Goal: Task Accomplishment & Management: Manage account settings

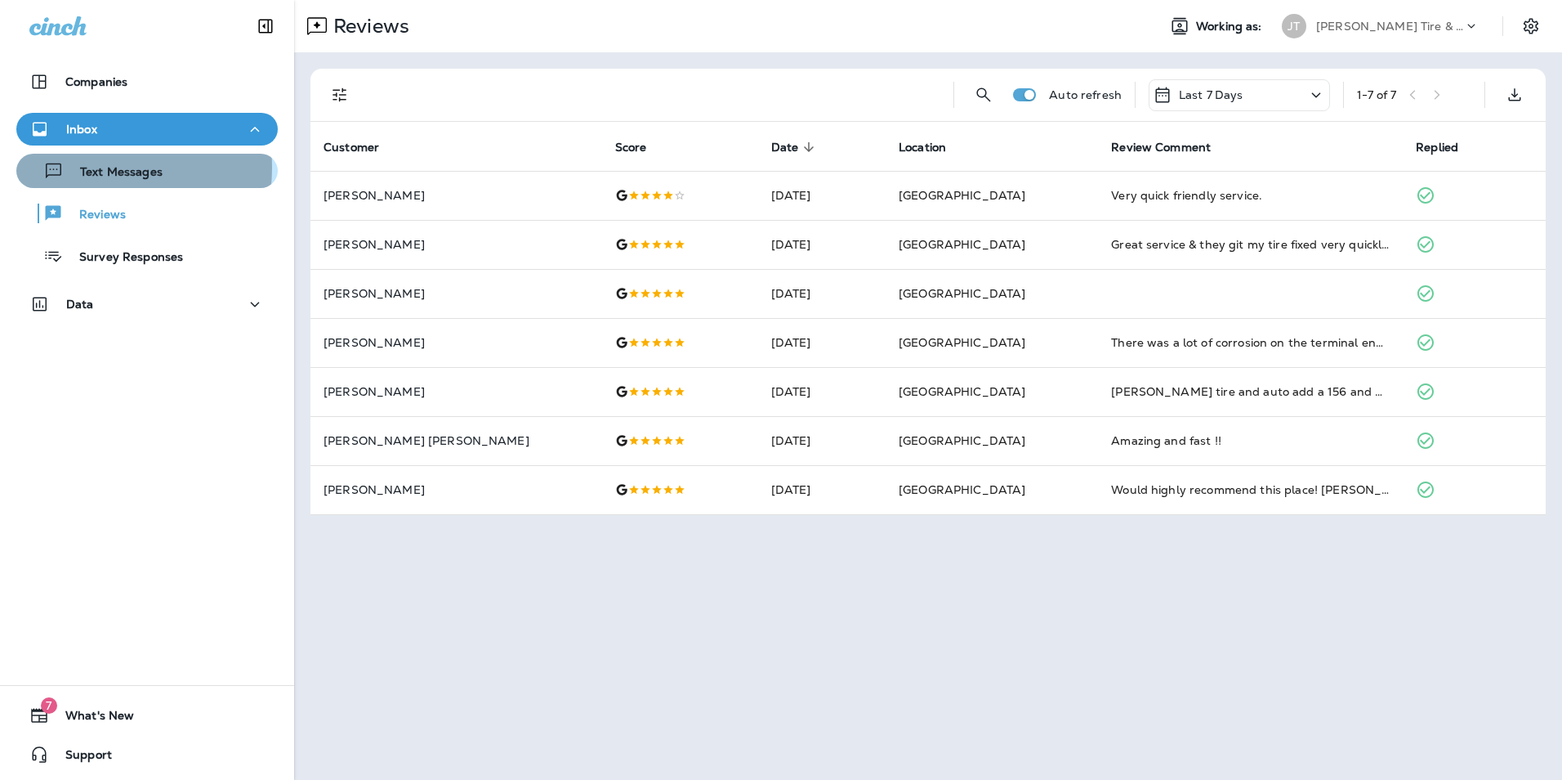
click at [89, 168] on p "Text Messages" at bounding box center [113, 173] width 99 height 16
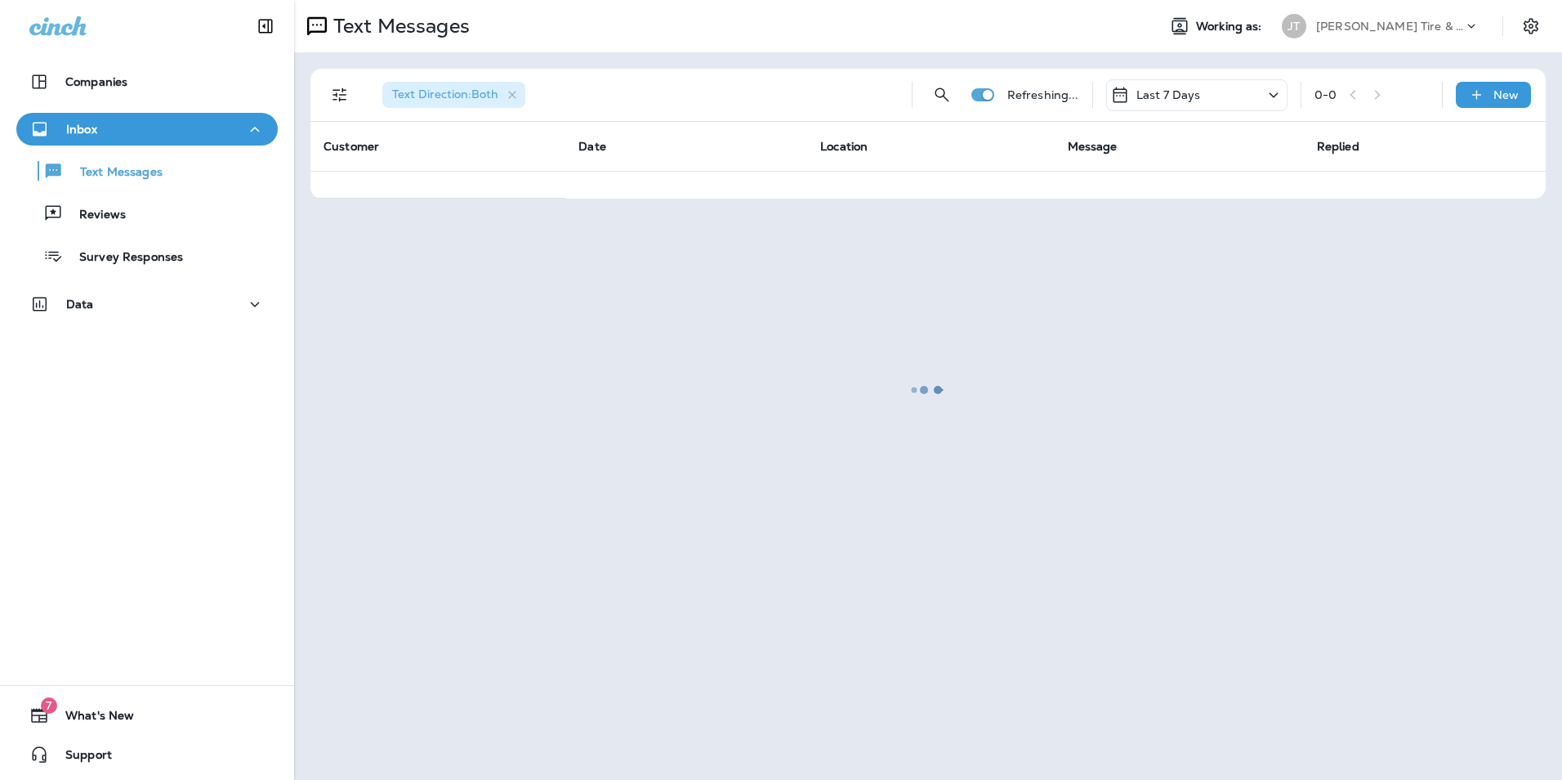
click at [340, 93] on div at bounding box center [928, 390] width 1265 height 776
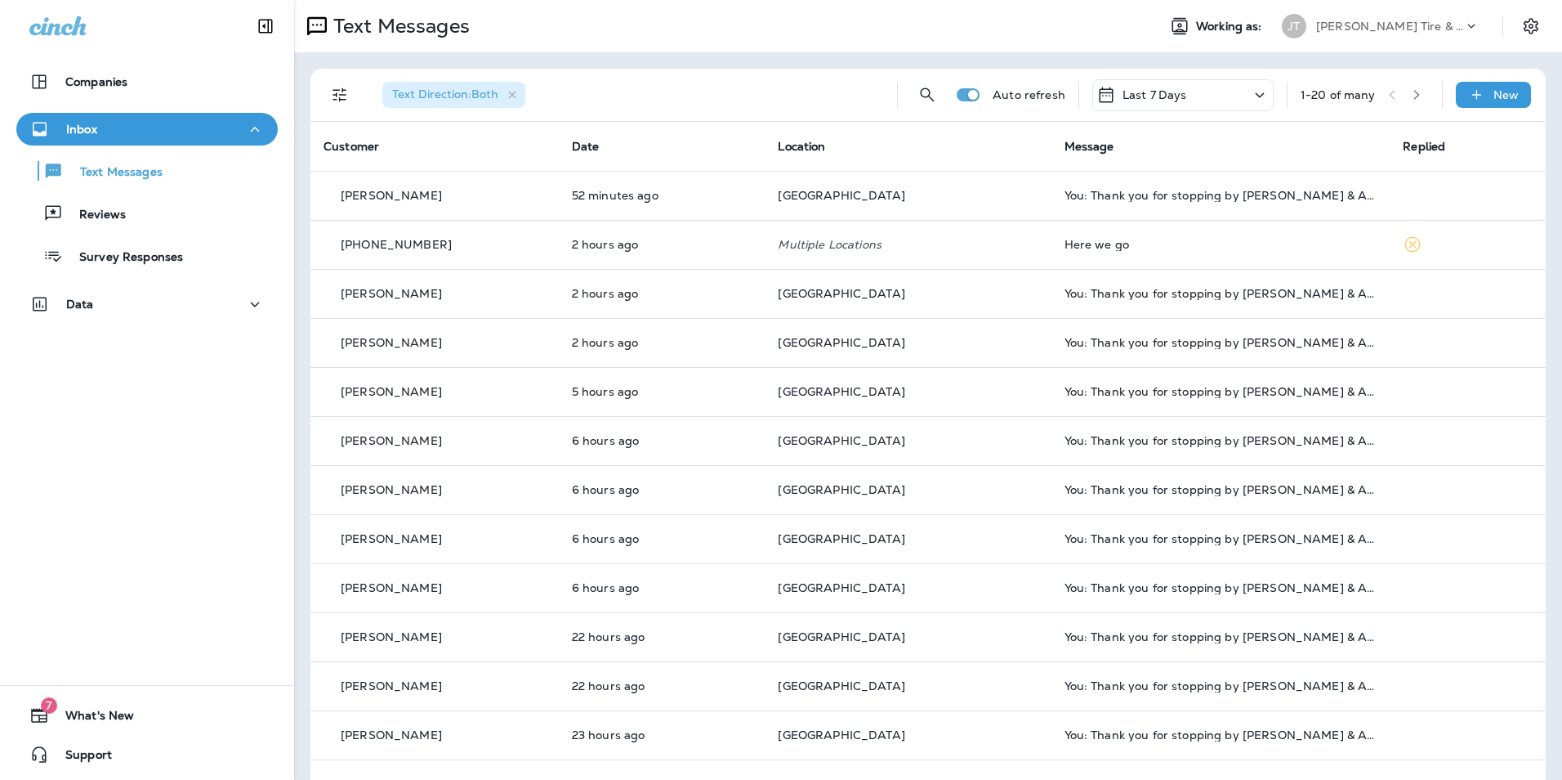
click at [1250, 96] on icon at bounding box center [1260, 95] width 20 height 20
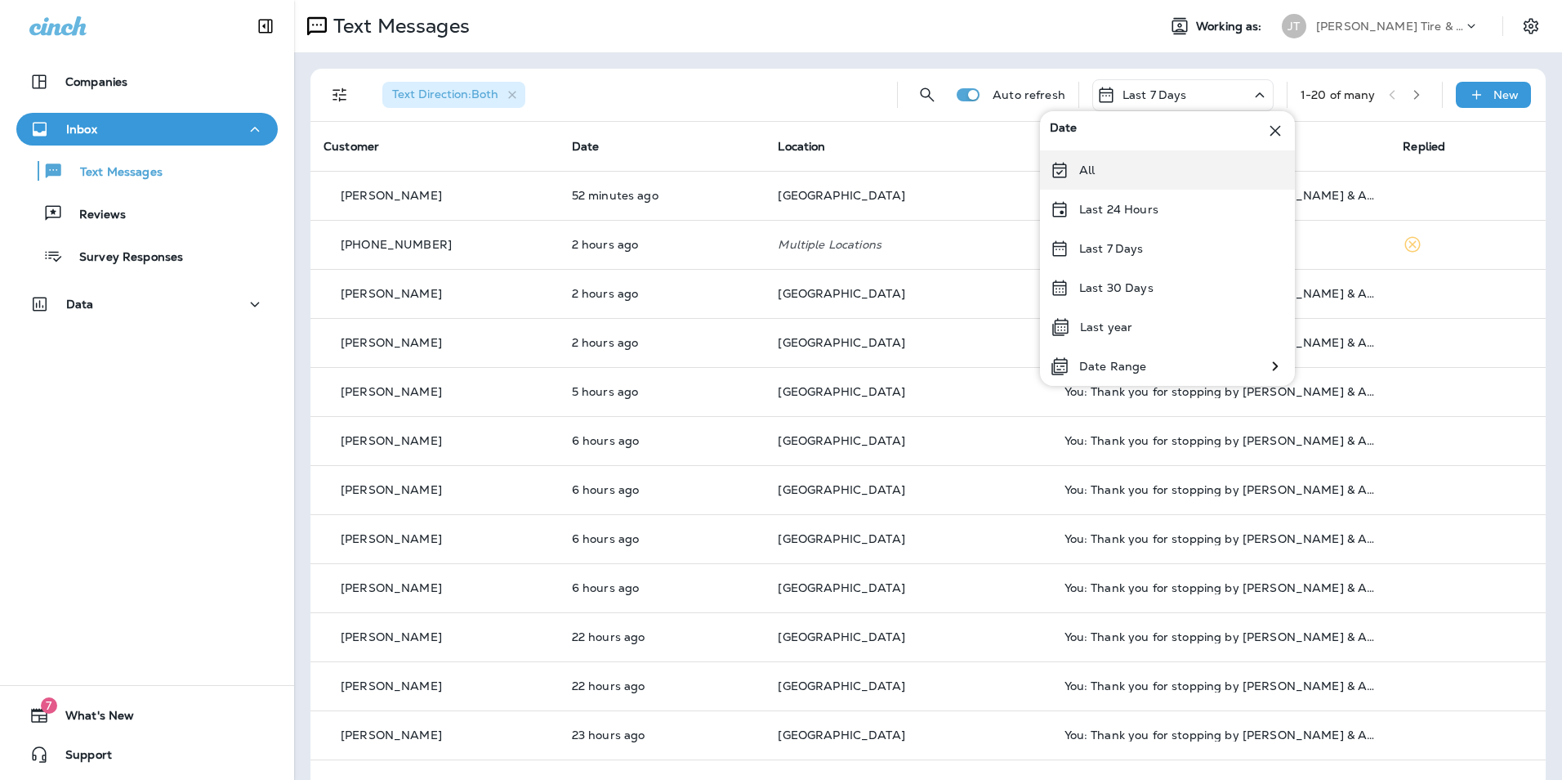
click at [1124, 159] on div "All" at bounding box center [1167, 169] width 255 height 39
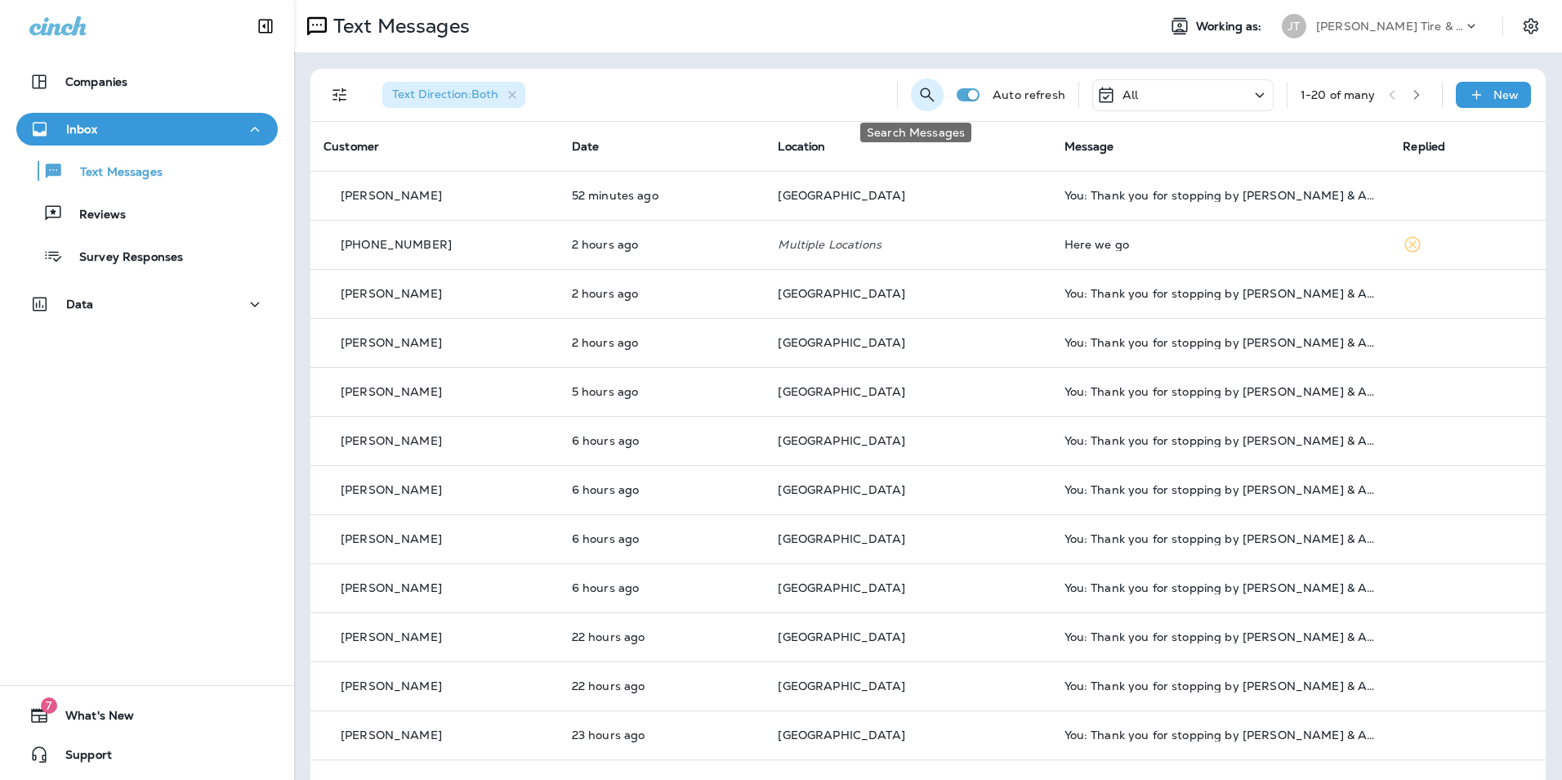
click at [923, 95] on icon "Search Messages" at bounding box center [928, 95] width 20 height 20
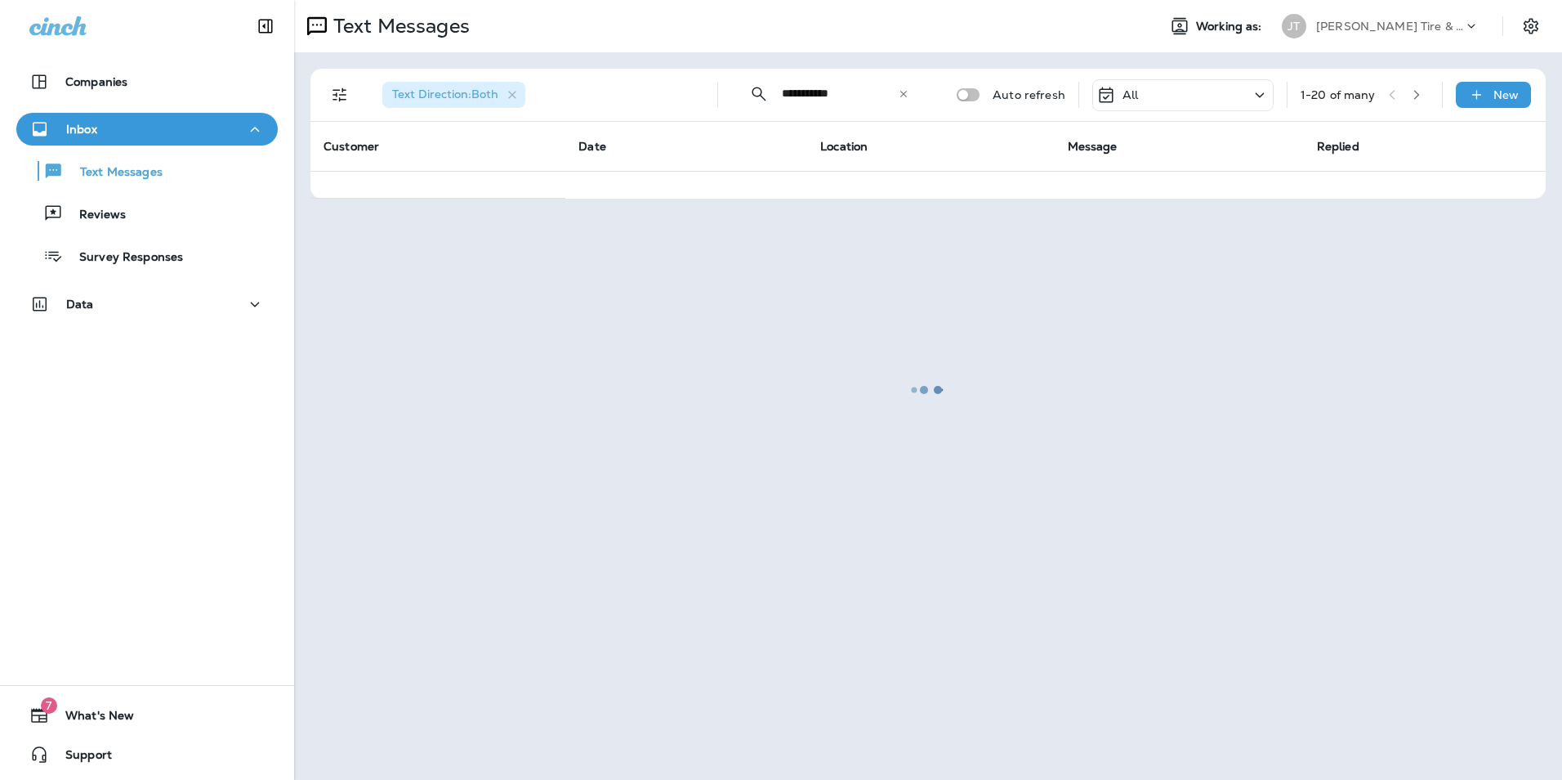
type input "**********"
click at [754, 94] on div at bounding box center [928, 390] width 1265 height 776
click at [854, 96] on div at bounding box center [928, 390] width 1265 height 776
click at [69, 79] on p "Companies" at bounding box center [96, 81] width 62 height 13
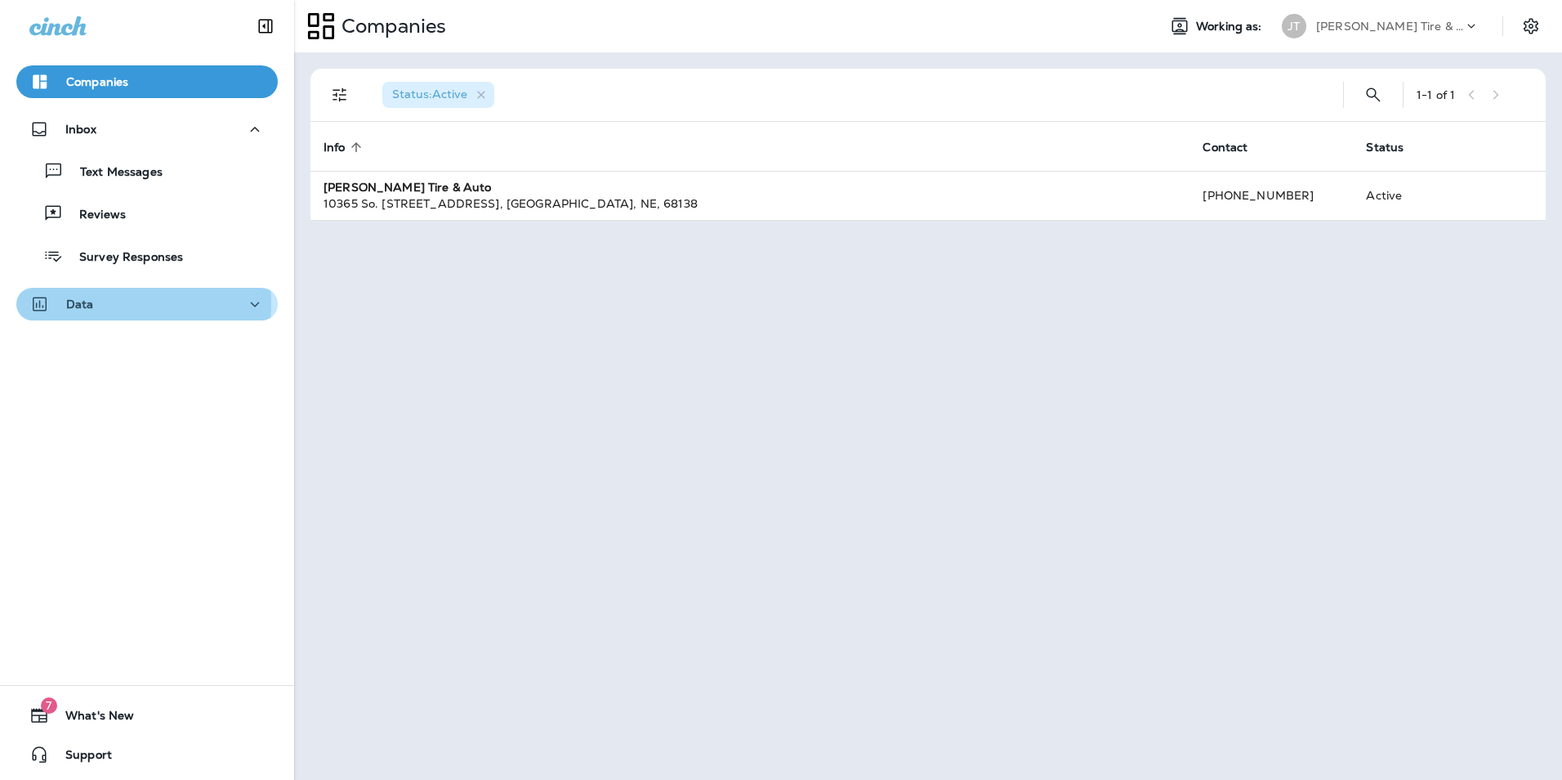
click at [96, 304] on div "Data" at bounding box center [146, 304] width 235 height 20
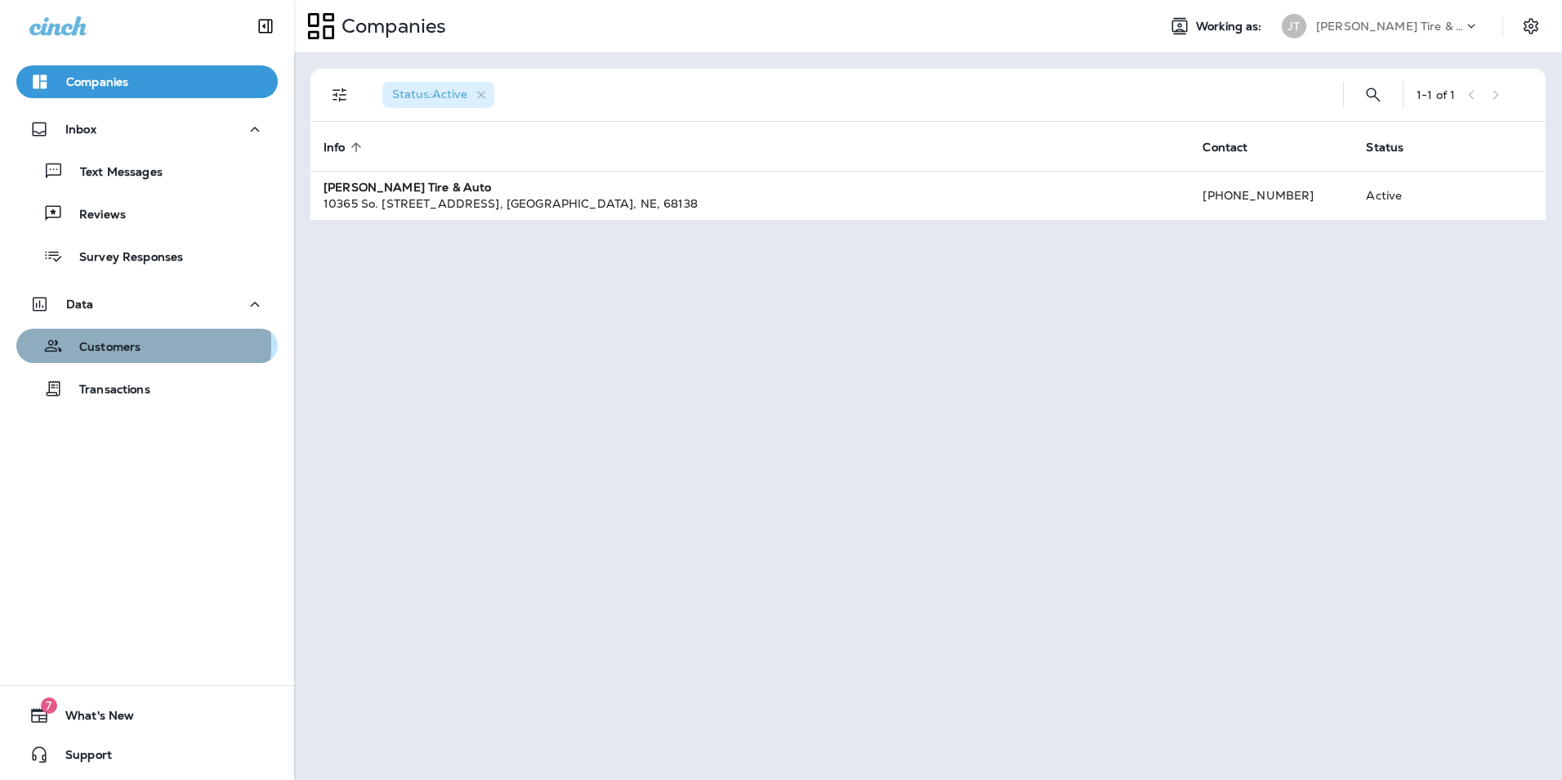
click at [99, 344] on p "Customers" at bounding box center [102, 348] width 78 height 16
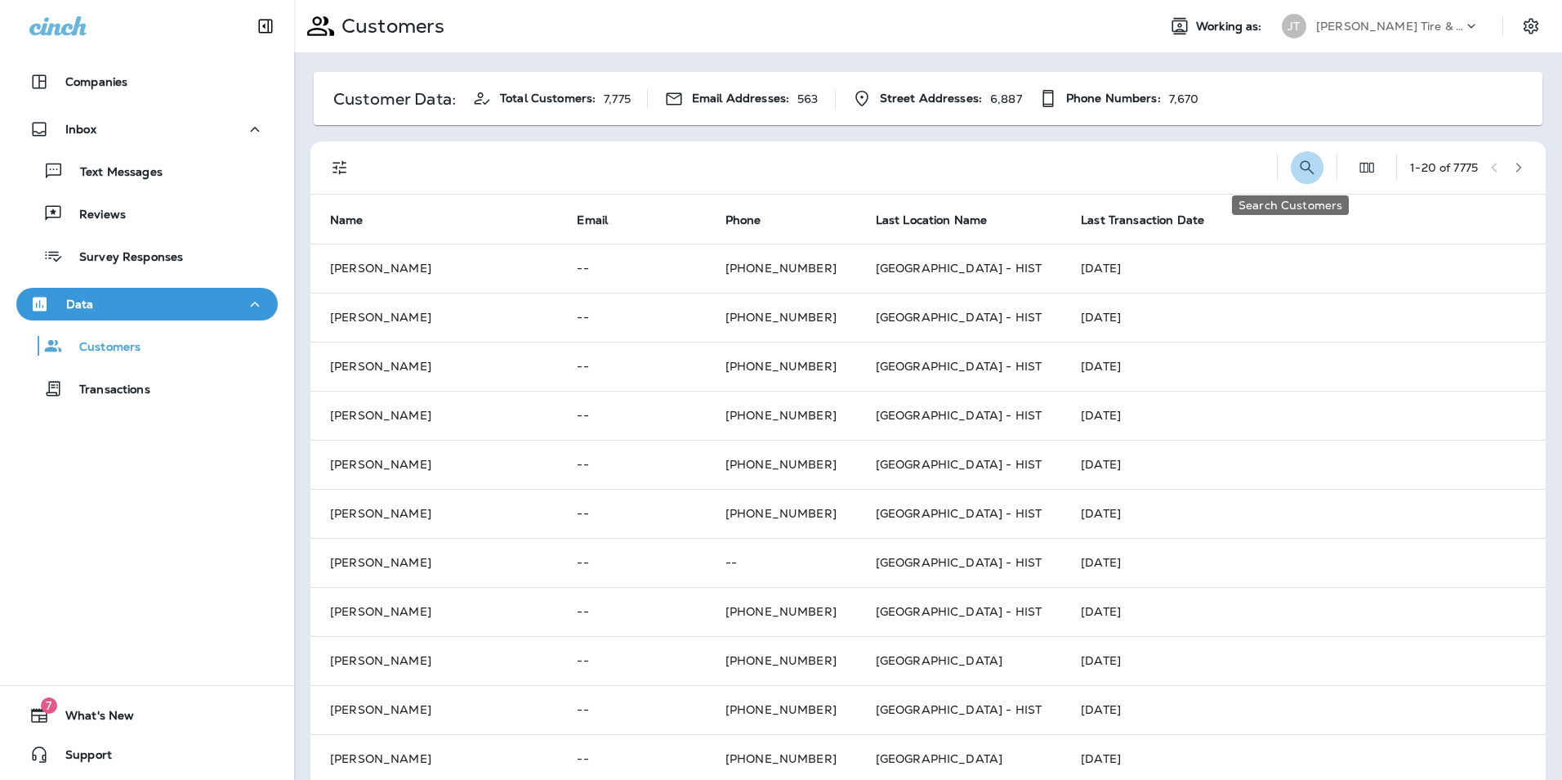
click at [1298, 172] on icon "Search Customers" at bounding box center [1308, 168] width 20 height 20
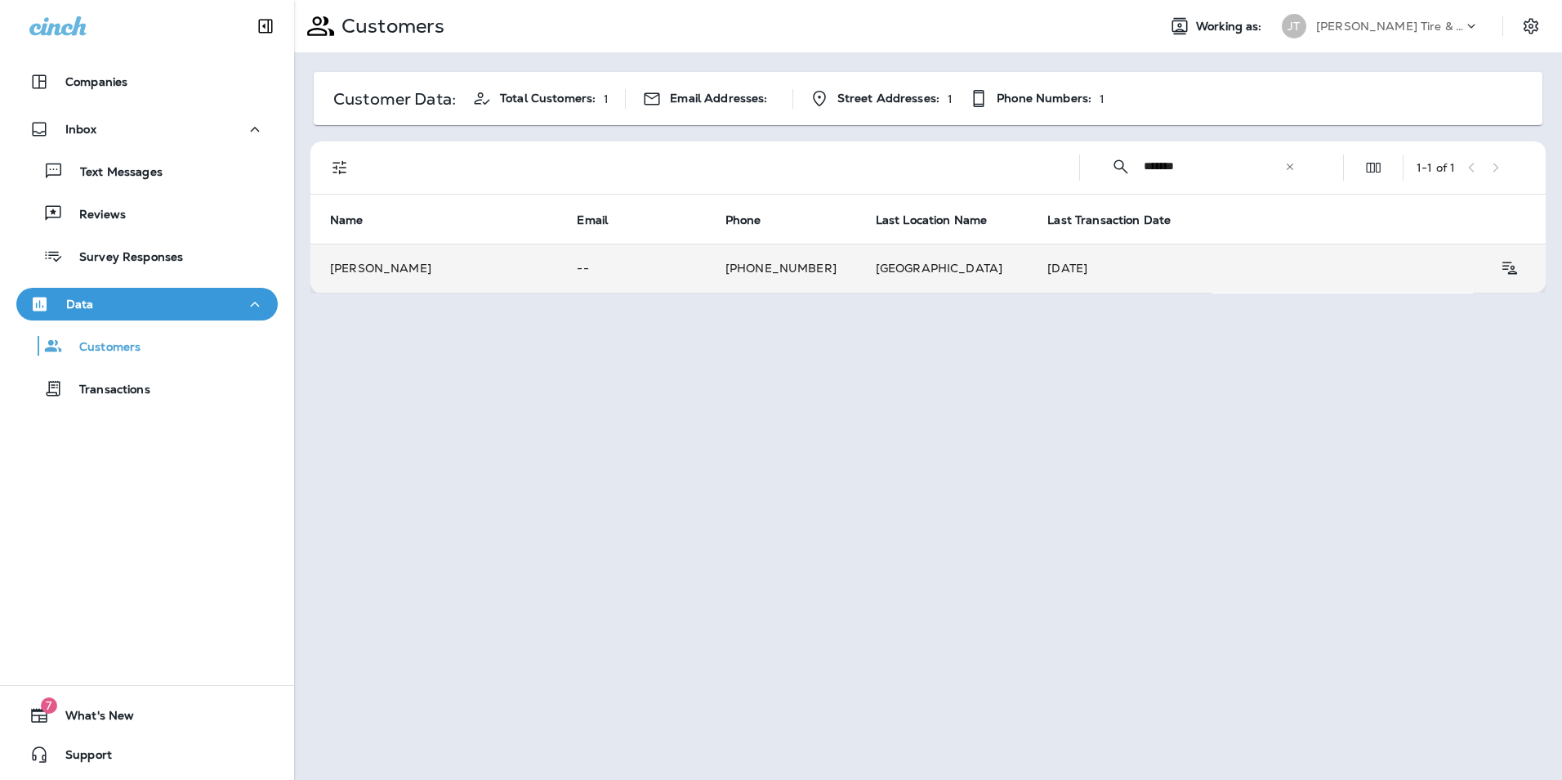
type input "*******"
click at [490, 273] on td "[PERSON_NAME]" at bounding box center [434, 268] width 247 height 49
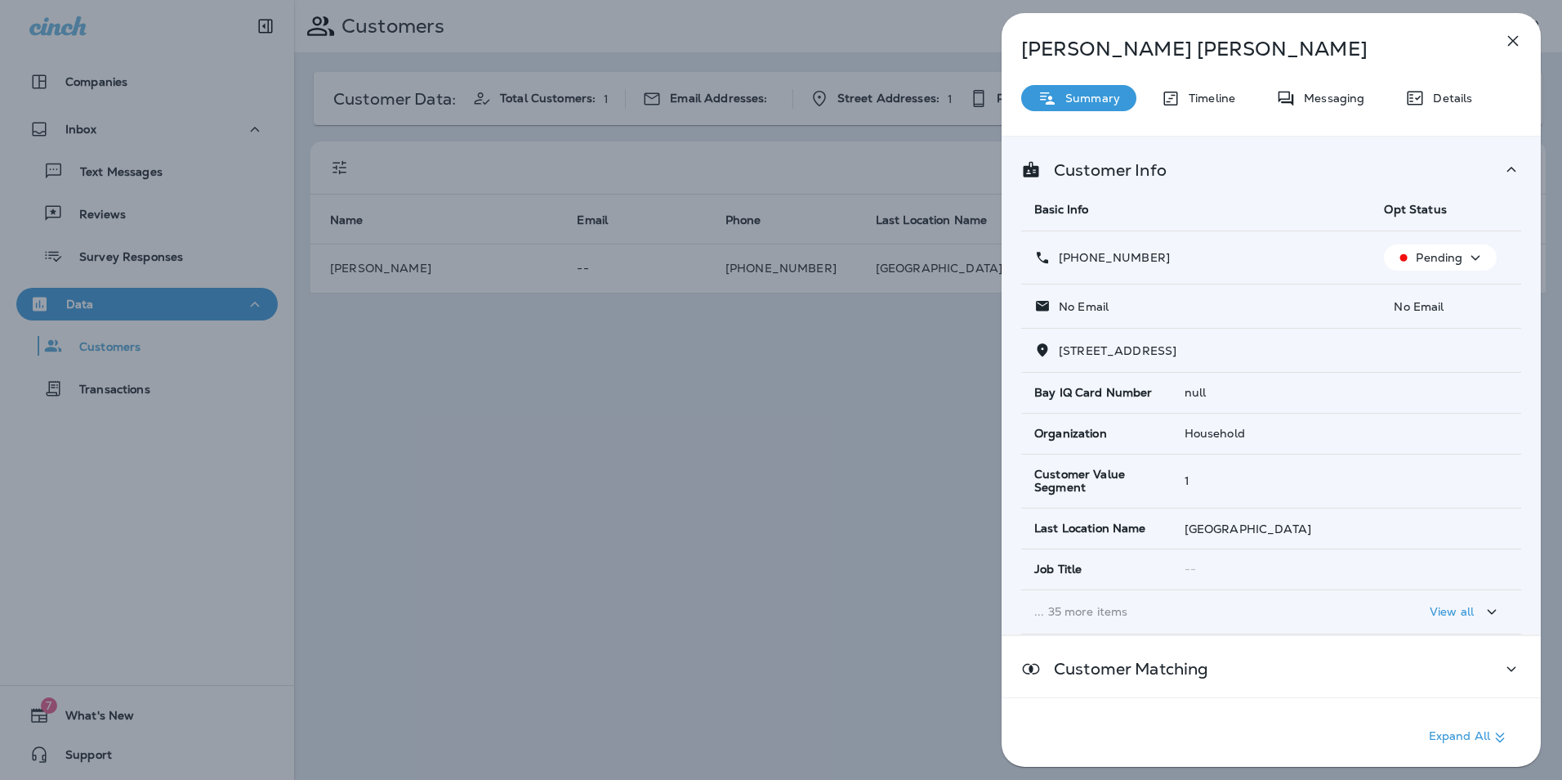
click at [1471, 257] on icon "button" at bounding box center [1476, 258] width 20 height 20
click at [1425, 303] on p "Opt out" at bounding box center [1431, 296] width 44 height 13
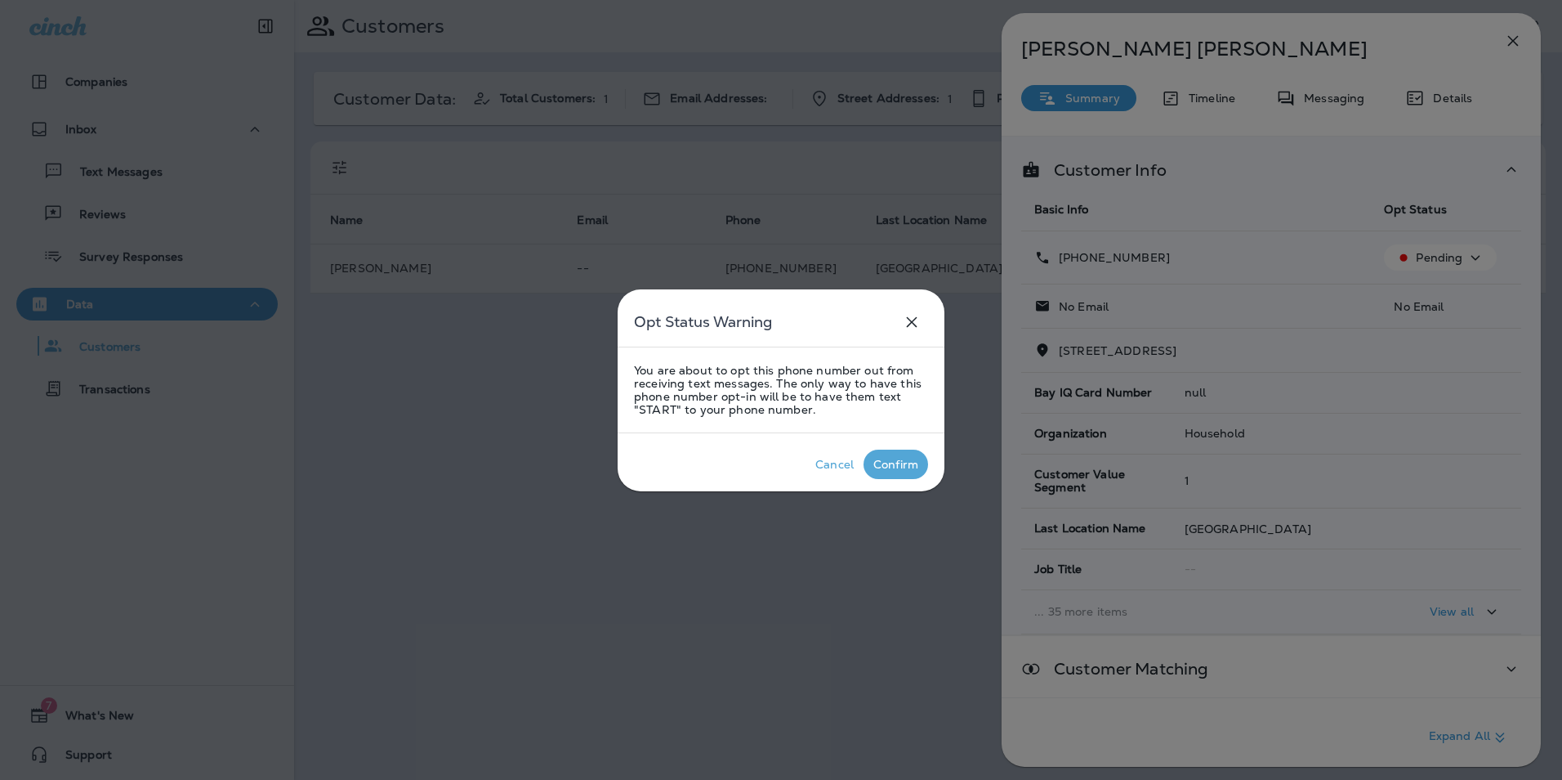
click at [874, 464] on div "Confirm" at bounding box center [896, 464] width 45 height 13
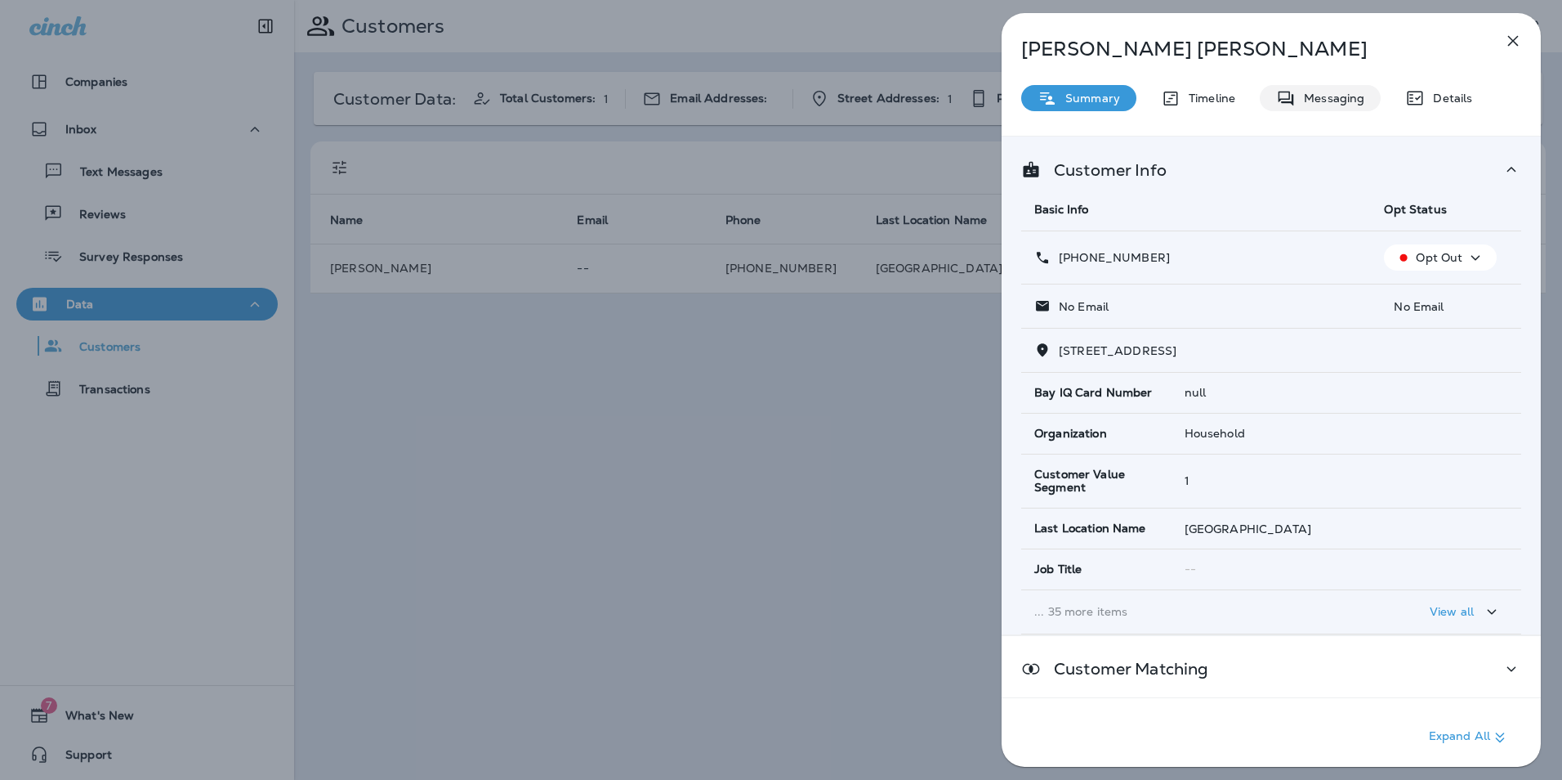
click at [1316, 102] on p "Messaging" at bounding box center [1330, 98] width 69 height 13
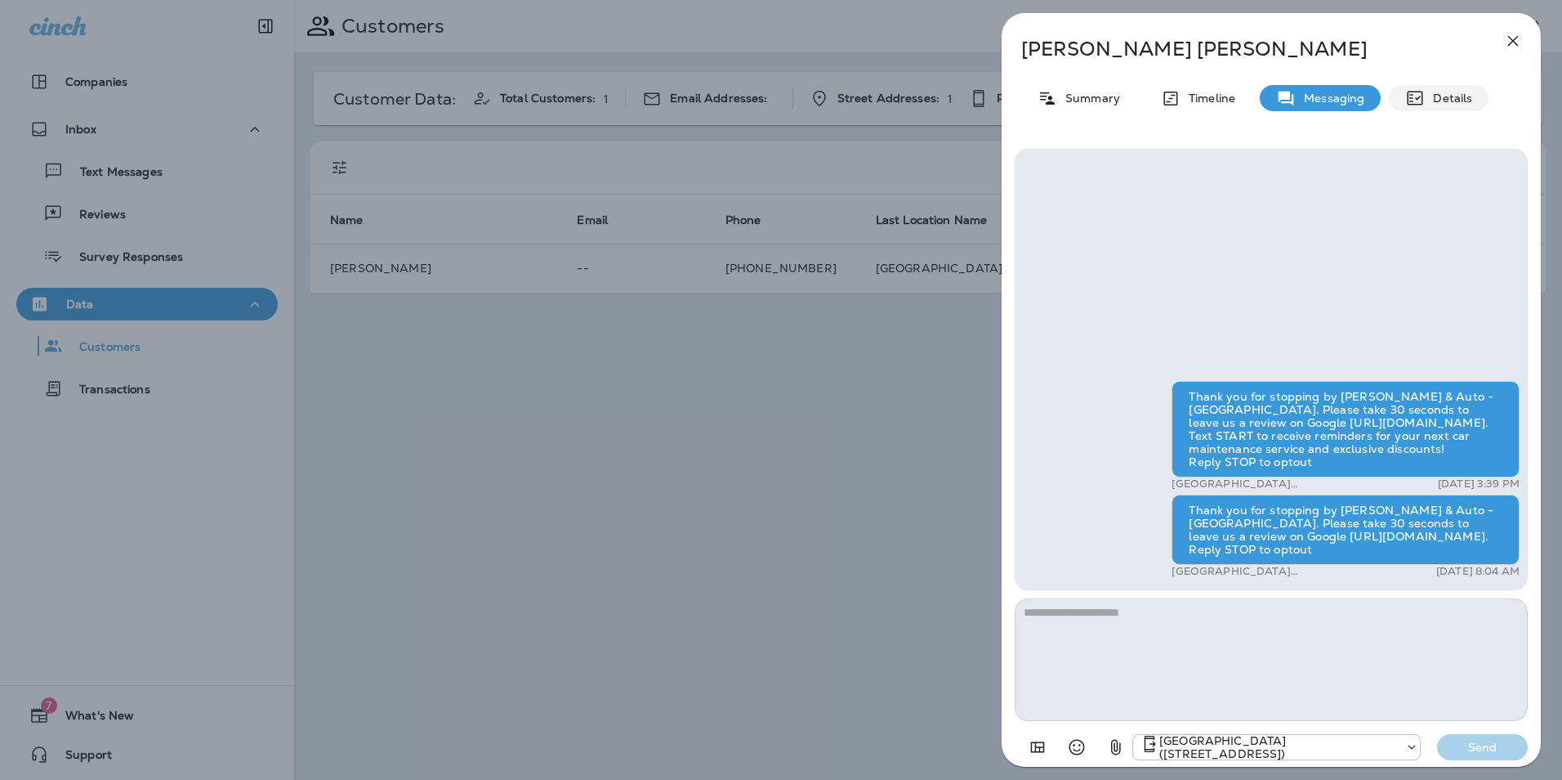
click at [1428, 96] on p "Details" at bounding box center [1448, 98] width 47 height 13
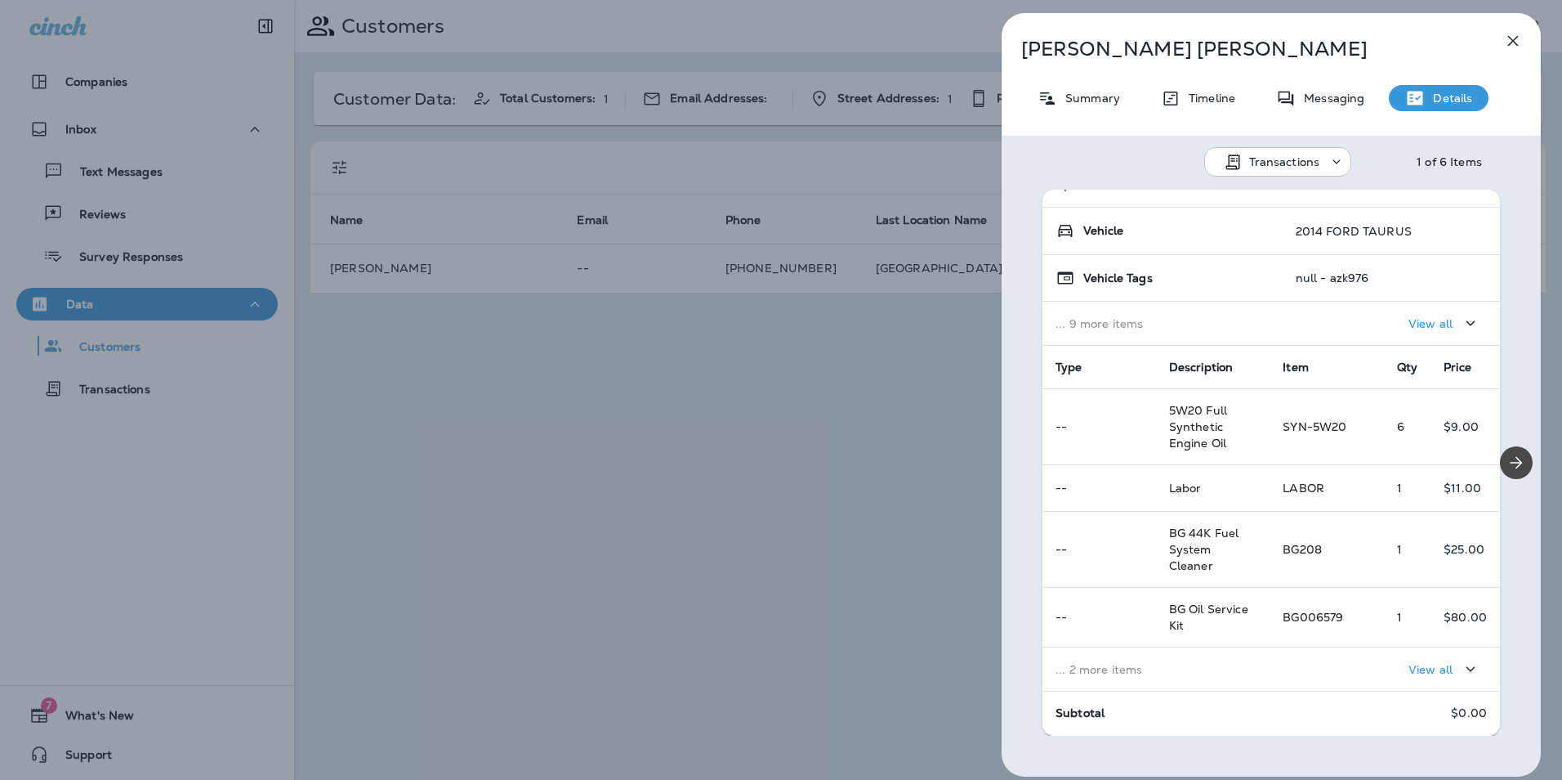
scroll to position [206, 0]
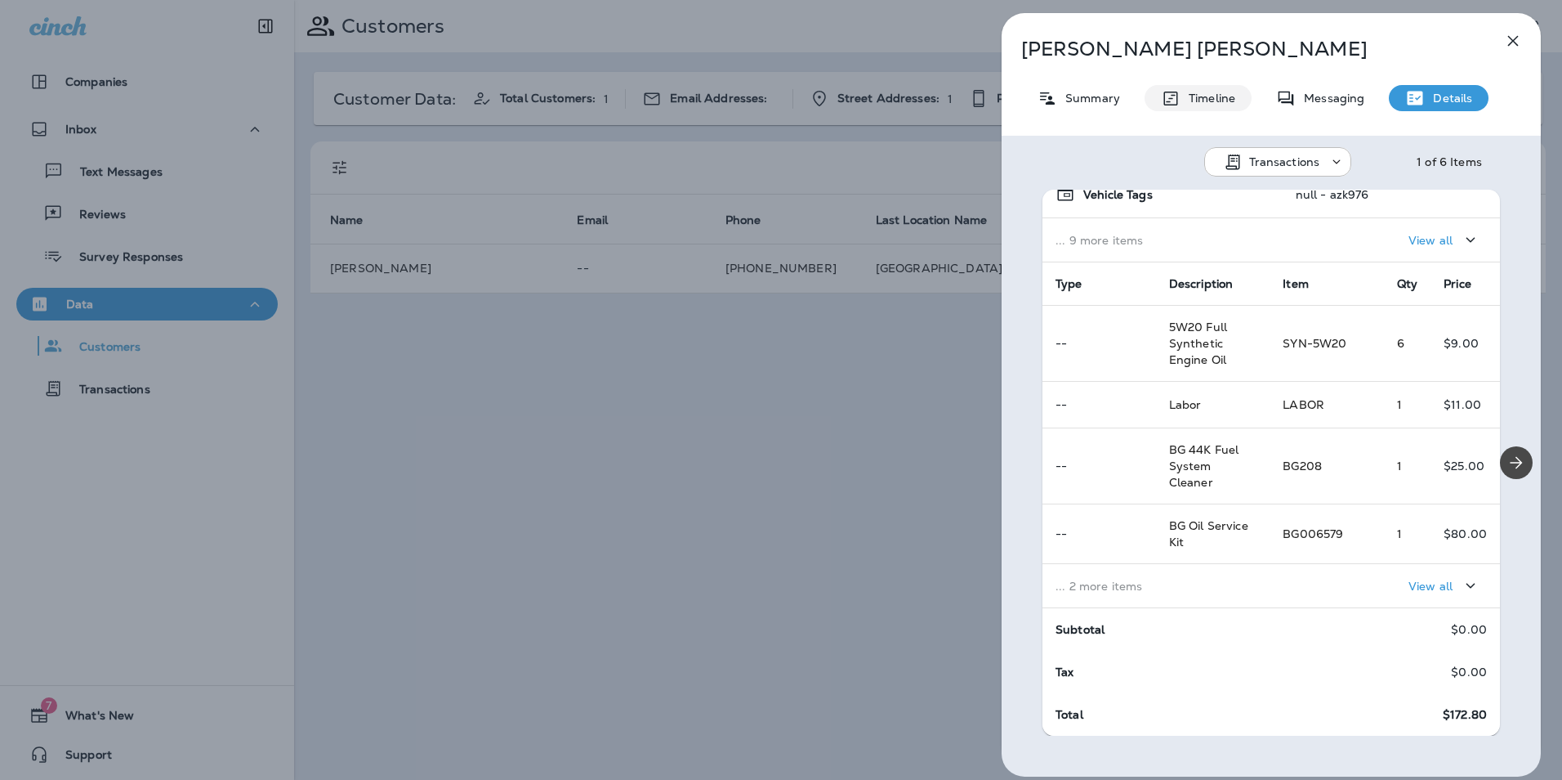
click at [1187, 98] on p "Timeline" at bounding box center [1208, 98] width 55 height 13
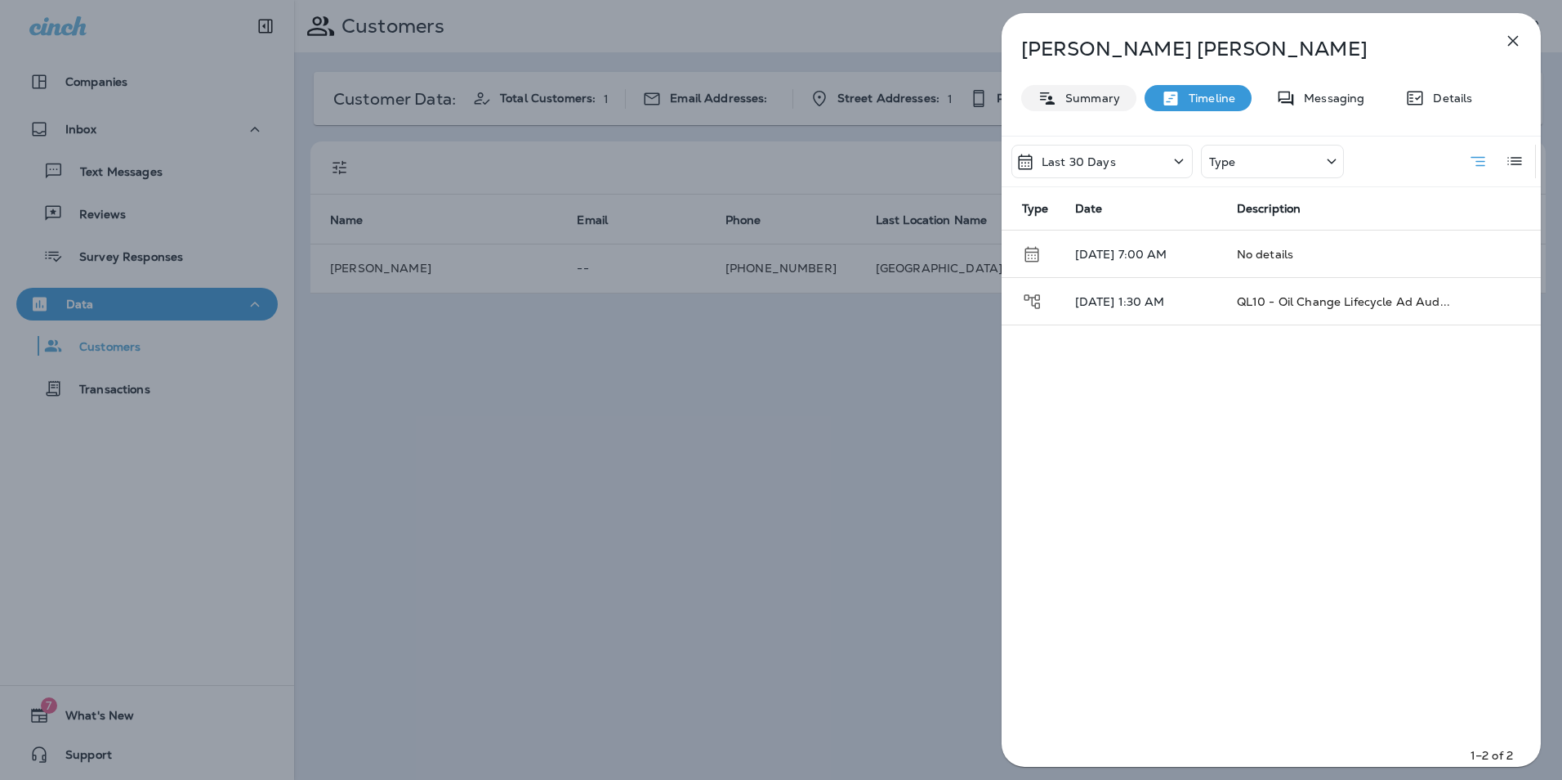
click at [1069, 103] on p "Summary" at bounding box center [1088, 98] width 63 height 13
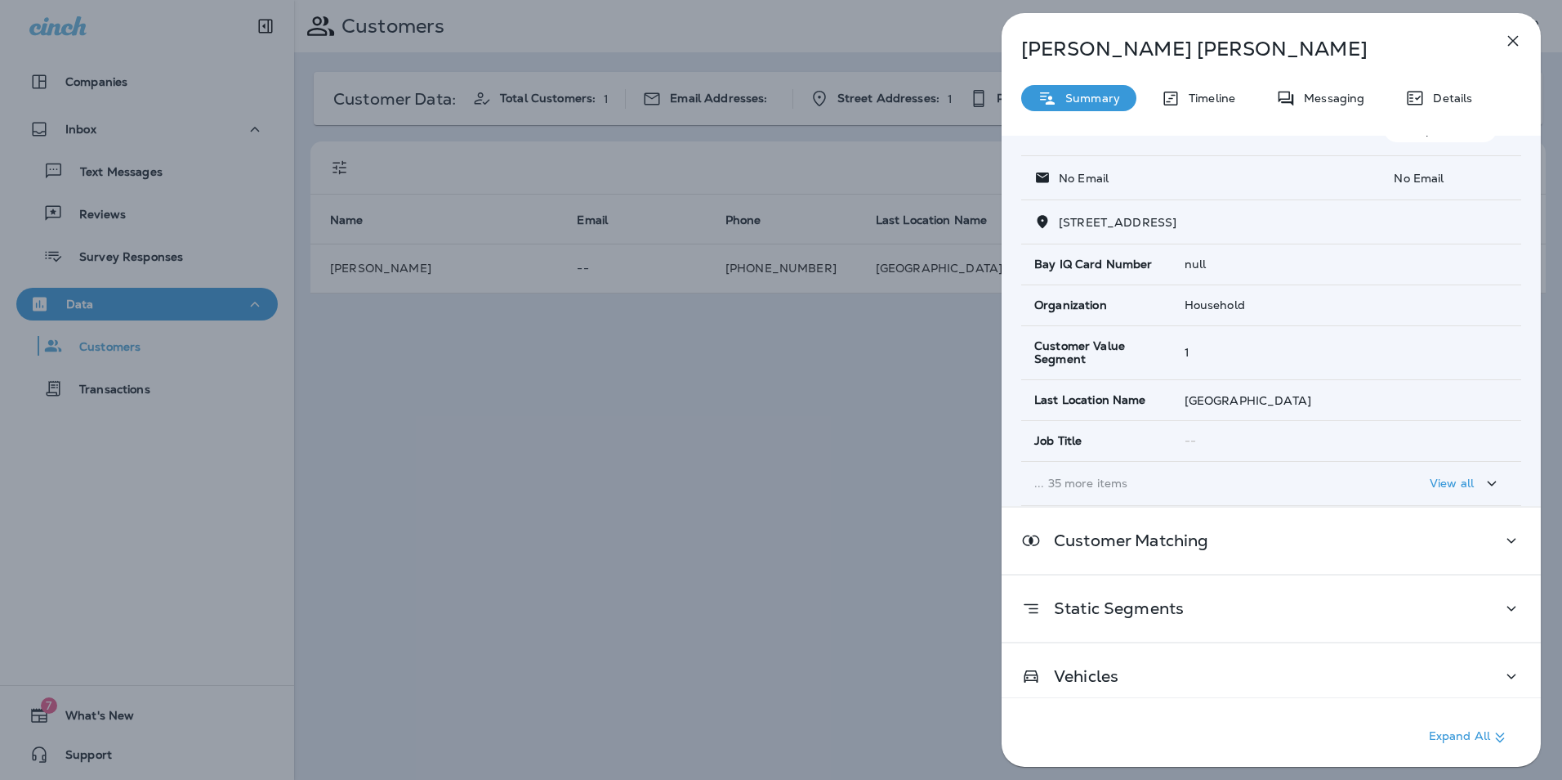
scroll to position [141, 0]
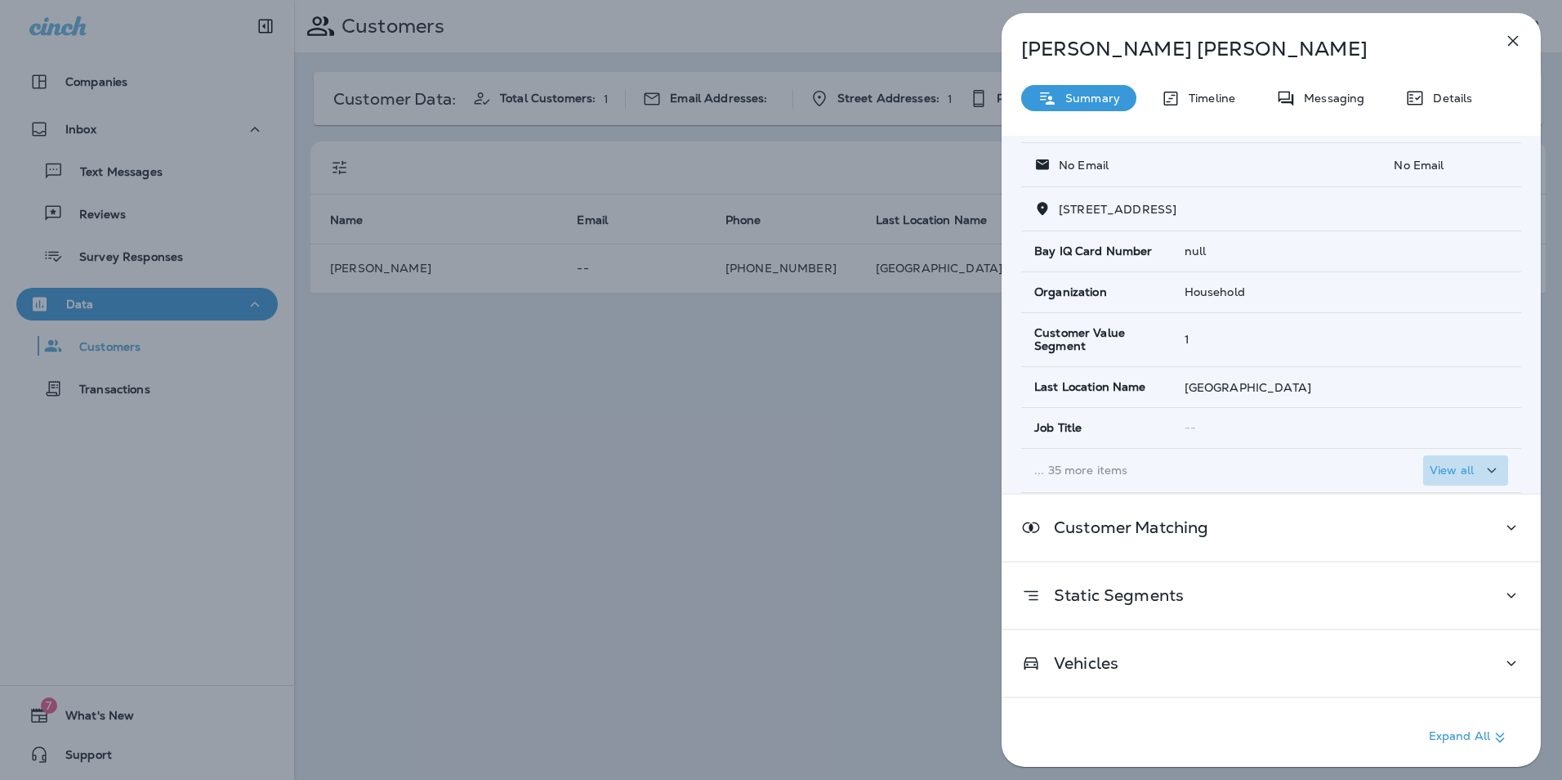
click at [1432, 468] on p "View all" at bounding box center [1452, 469] width 44 height 13
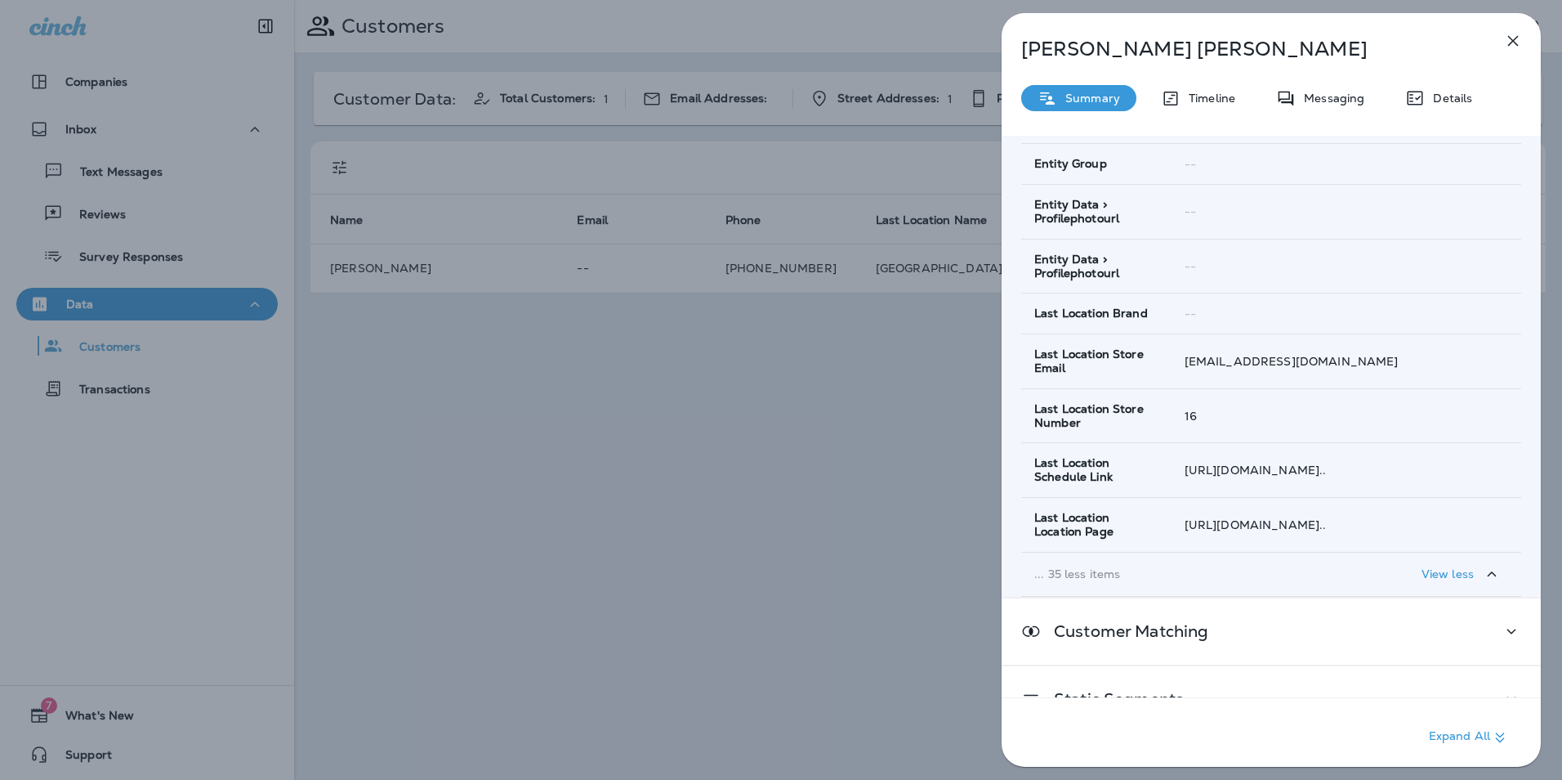
scroll to position [1758, 0]
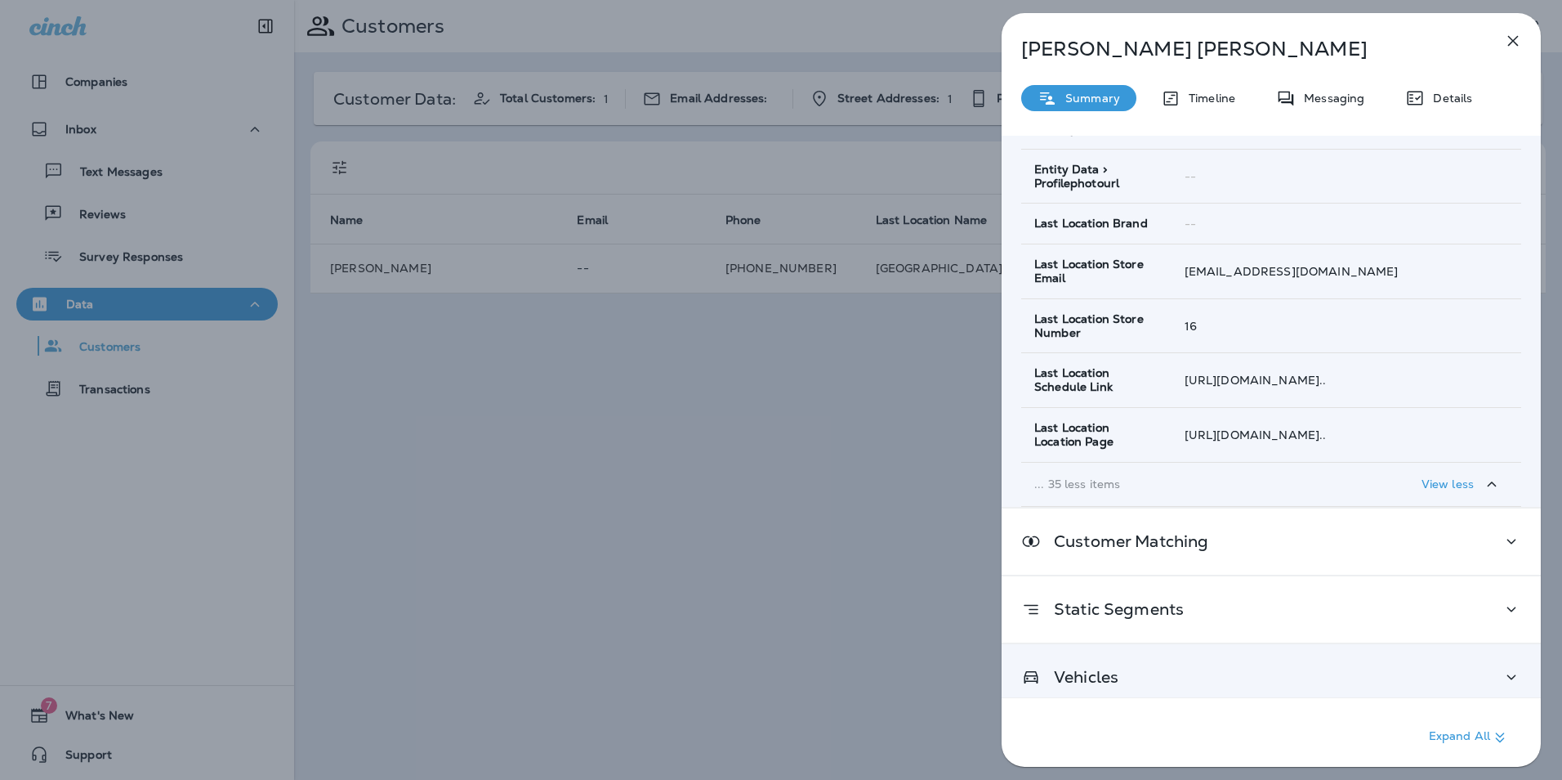
click at [1503, 668] on icon at bounding box center [1512, 677] width 20 height 20
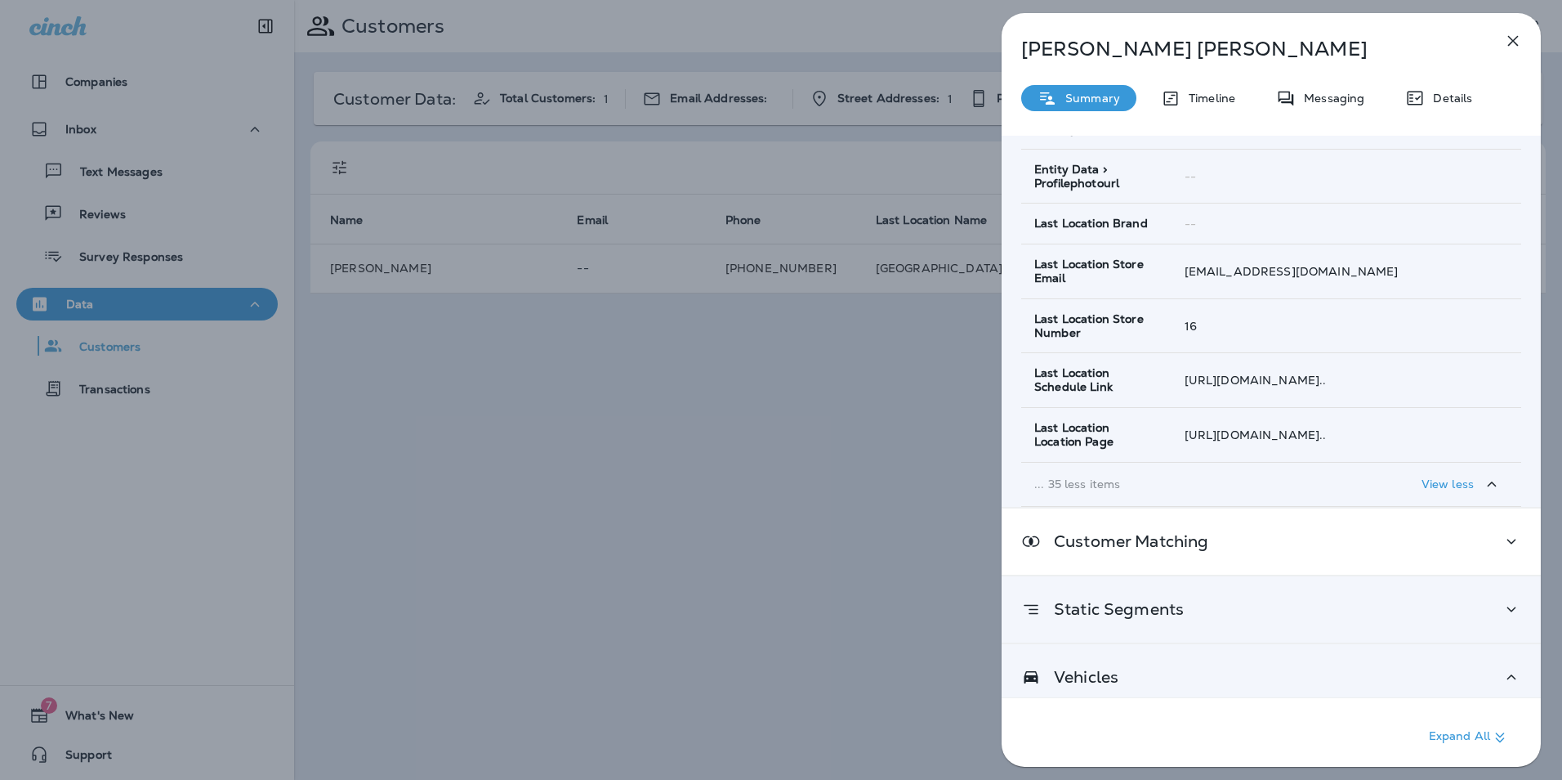
scroll to position [1906, 0]
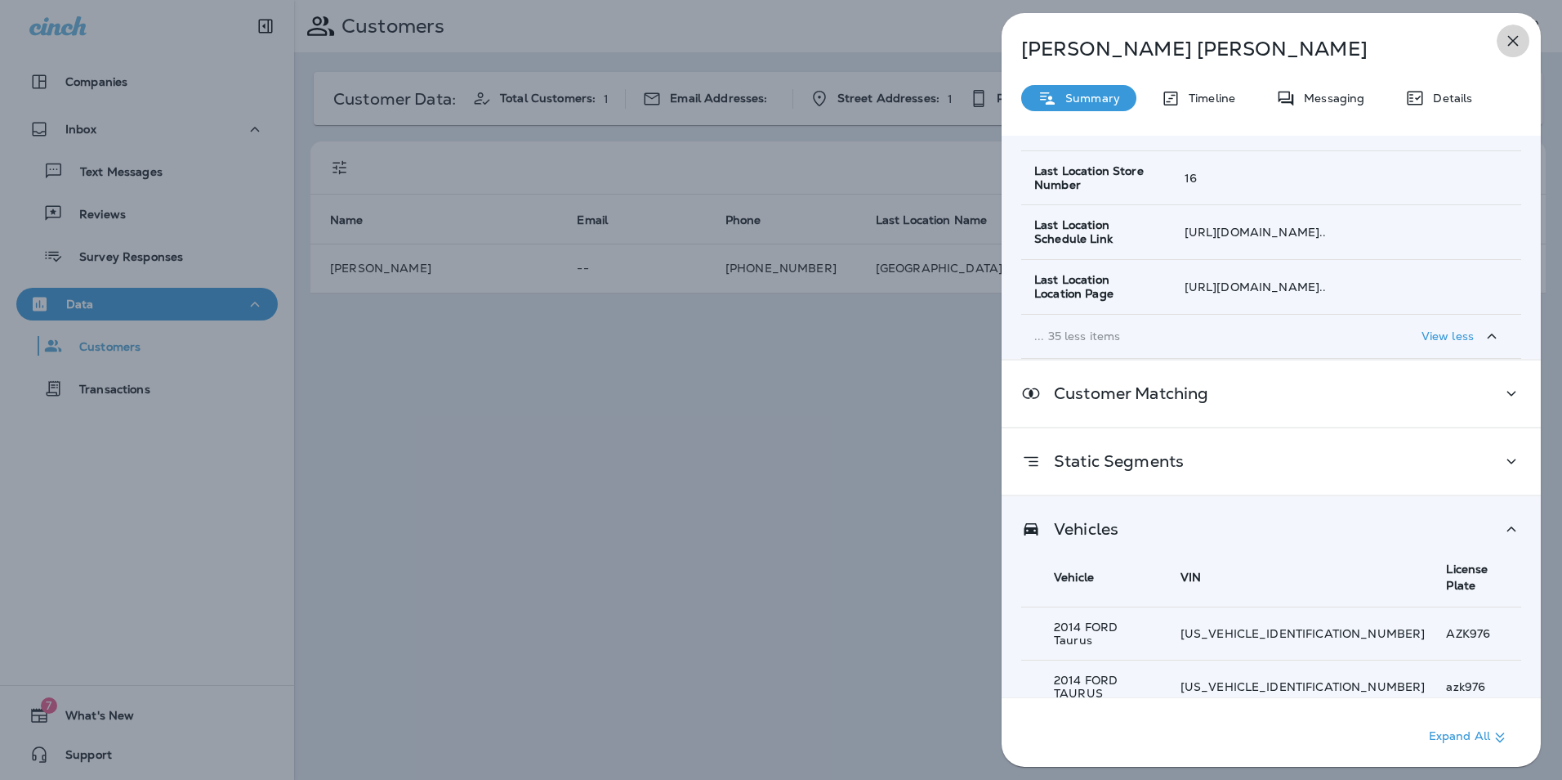
click at [1514, 40] on icon "button" at bounding box center [1513, 41] width 11 height 11
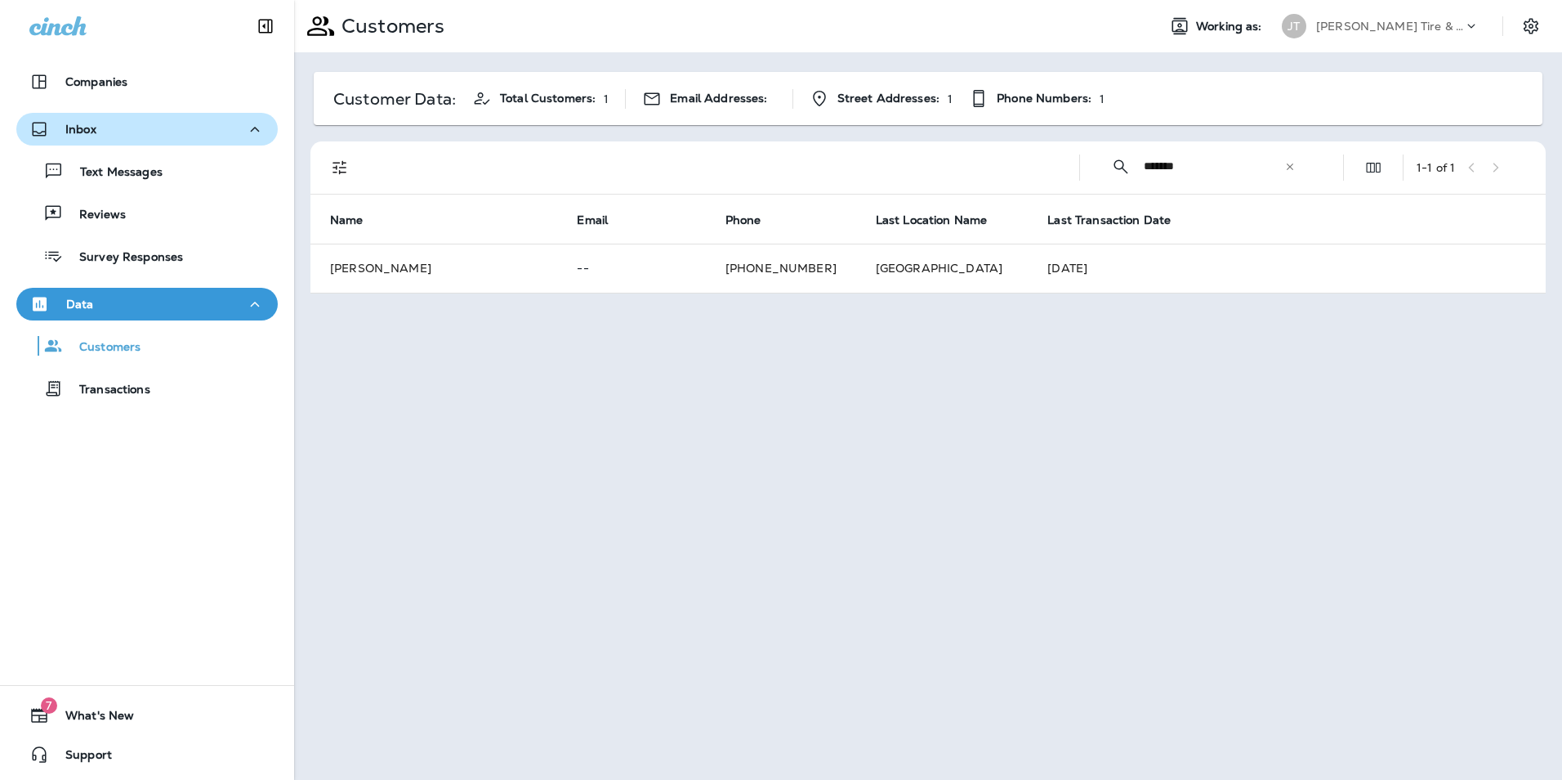
click at [81, 134] on p "Inbox" at bounding box center [80, 129] width 31 height 13
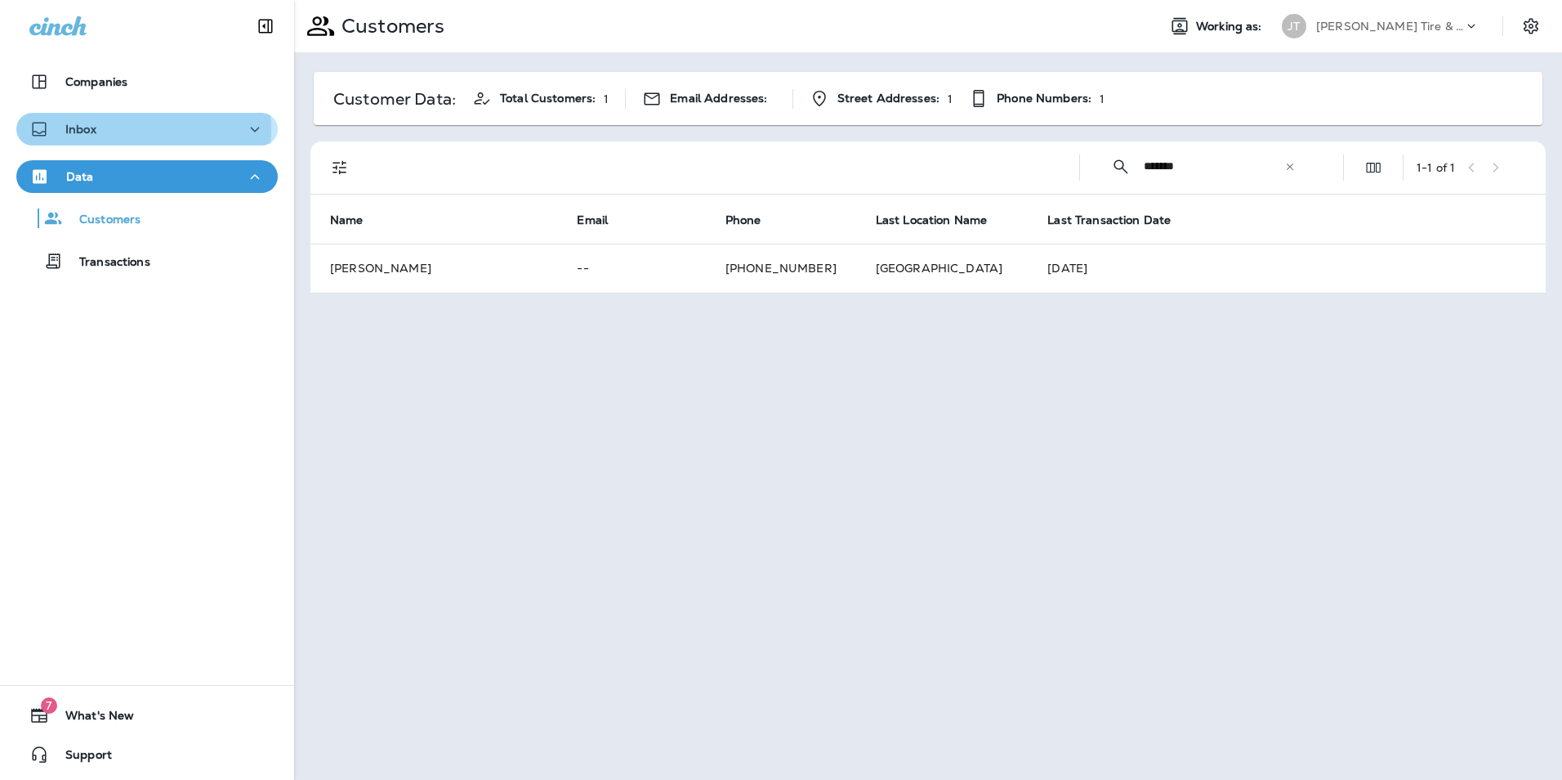
click at [94, 131] on p "Inbox" at bounding box center [80, 129] width 31 height 13
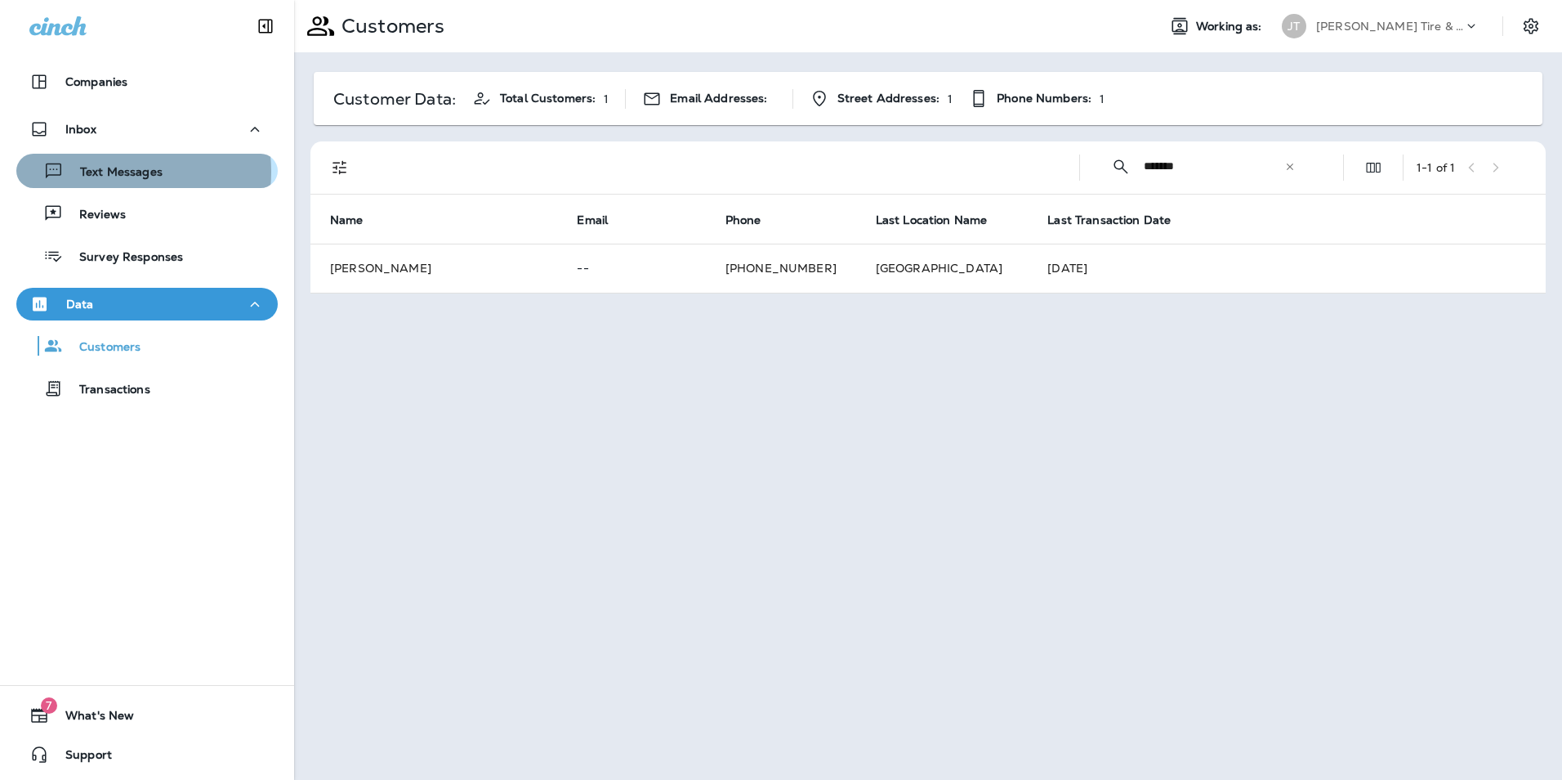
click at [96, 172] on p "Text Messages" at bounding box center [113, 173] width 99 height 16
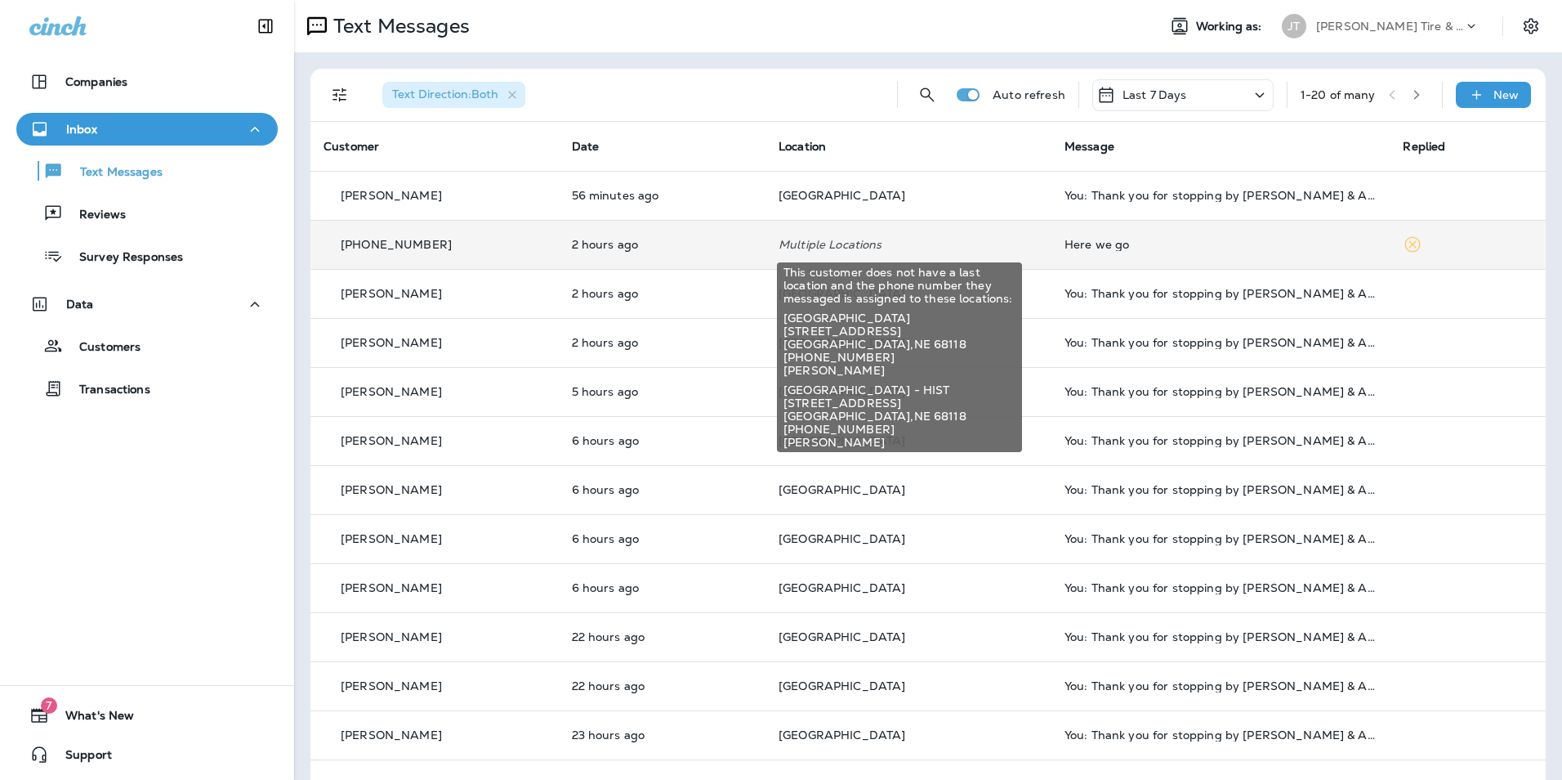
click at [934, 241] on p "Multiple Locations" at bounding box center [909, 244] width 260 height 13
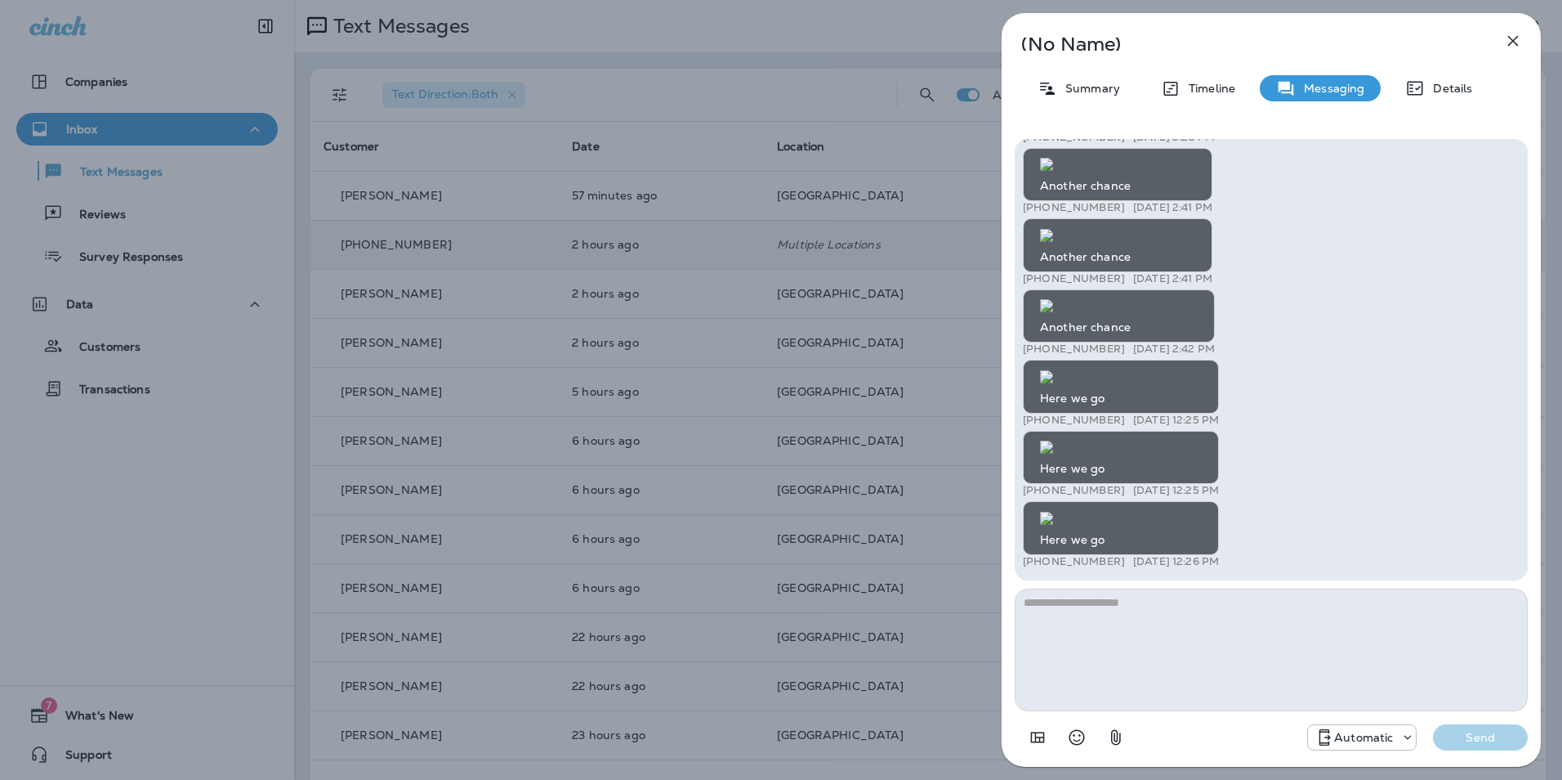
click at [1515, 38] on icon "button" at bounding box center [1513, 41] width 11 height 11
